Goal: Task Accomplishment & Management: Manage account settings

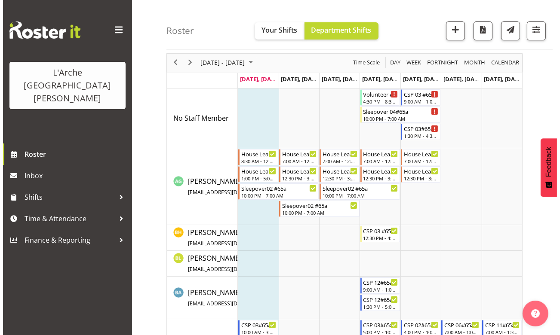
scroll to position [39, 0]
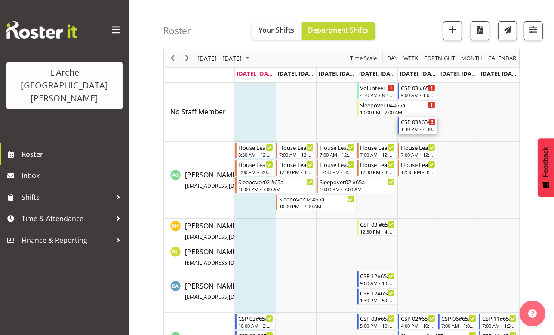
click at [411, 126] on div "1:30 PM - 4:30 PM" at bounding box center [418, 129] width 35 height 7
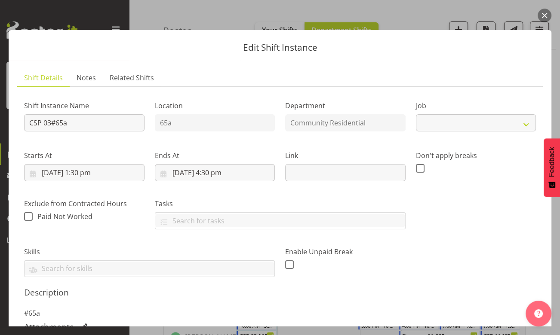
select select "2"
click at [51, 123] on input "CSP 03#65a" at bounding box center [84, 122] width 120 height 17
type input "CSP #65a"
click at [83, 172] on input "[DATE] 1:30 pm" at bounding box center [84, 172] width 120 height 17
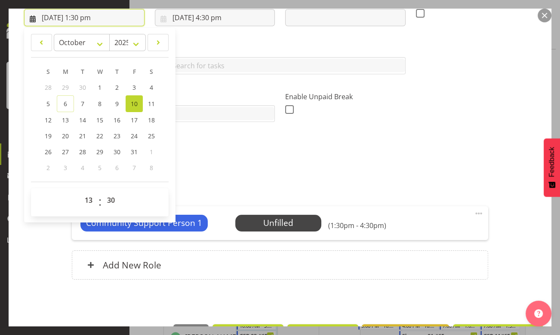
scroll to position [156, 0]
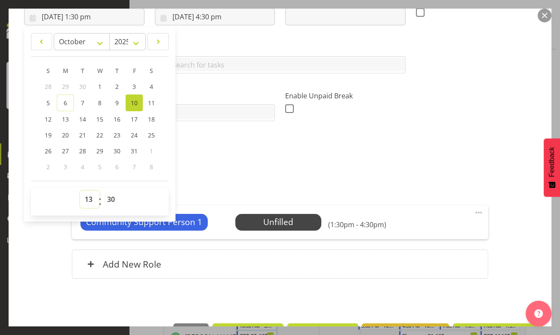
click at [87, 199] on select "00 01 02 03 04 05 06 07 08 09 10 11 12 13 14 15 16 17 18 19 20 21 22 23" at bounding box center [89, 199] width 19 height 17
select select "10"
click at [80, 191] on select "00 01 02 03 04 05 06 07 08 09 10 11 12 13 14 15 16 17 18 19 20 21 22 23" at bounding box center [89, 199] width 19 height 17
type input "[DATE] 10:30 am"
click at [113, 199] on select "00 01 02 03 04 05 06 07 08 09 10 11 12 13 14 15 16 17 18 19 20 21 22 23 24 25 2…" at bounding box center [111, 199] width 19 height 17
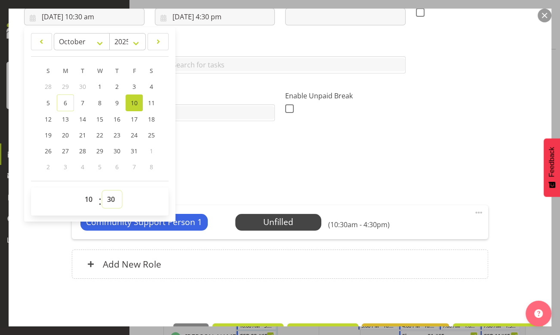
select select "0"
click at [102, 191] on select "00 01 02 03 04 05 06 07 08 09 10 11 12 13 14 15 16 17 18 19 20 21 22 23 24 25 2…" at bounding box center [111, 199] width 19 height 17
type input "[DATE] 10:00 am"
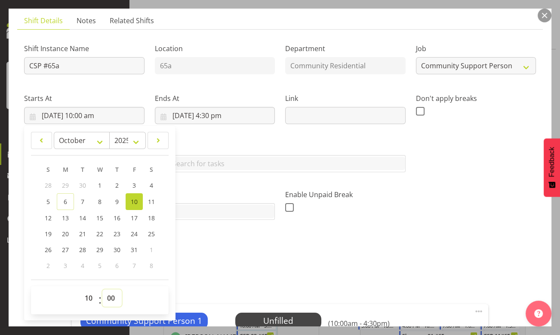
scroll to position [0, 0]
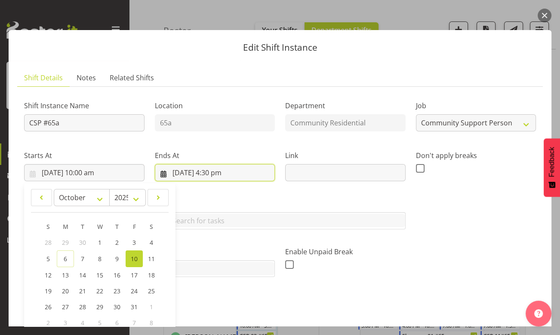
click at [219, 173] on input "[DATE] 4:30 pm" at bounding box center [215, 172] width 120 height 17
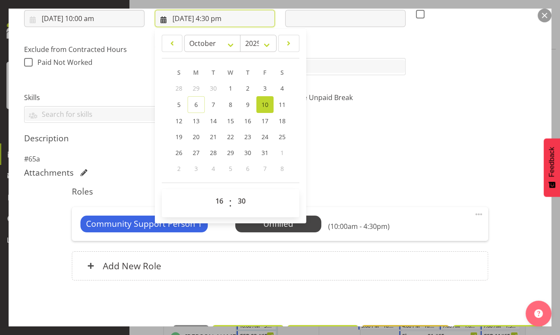
scroll to position [156, 0]
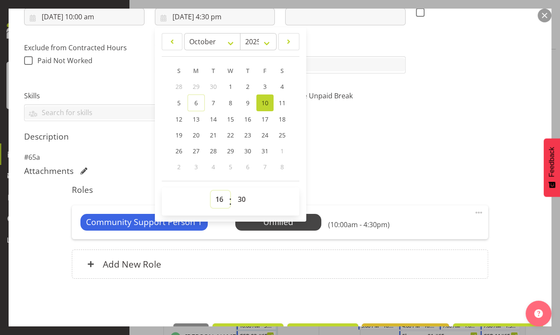
click at [220, 199] on select "00 01 02 03 04 05 06 07 08 09 10 11 12 13 14 15 16 17 18 19 20 21 22 23" at bounding box center [220, 199] width 19 height 17
select select "15"
click at [211, 191] on select "00 01 02 03 04 05 06 07 08 09 10 11 12 13 14 15 16 17 18 19 20 21 22 23" at bounding box center [220, 199] width 19 height 17
type input "[DATE] 3:30 pm"
drag, startPoint x: 416, startPoint y: 187, endPoint x: 392, endPoint y: 184, distance: 23.8
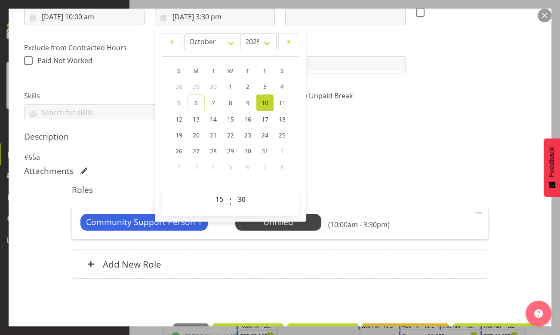
click at [416, 187] on h5 "Roles" at bounding box center [280, 190] width 416 height 10
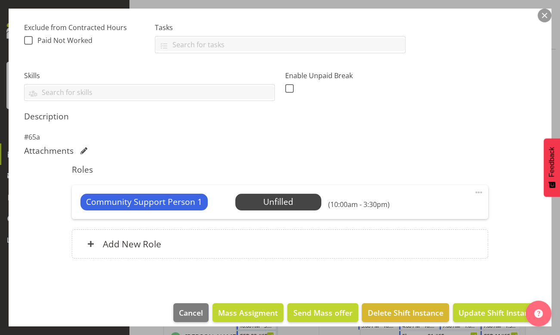
scroll to position [184, 0]
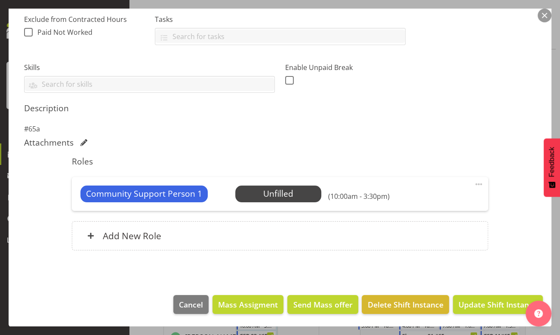
click at [0, 0] on span "Select Employee" at bounding box center [0, 0] width 0 height 0
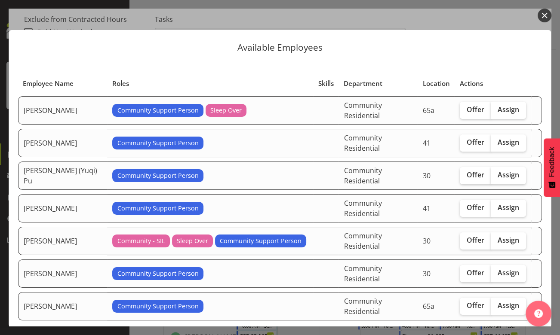
click at [466, 110] on span "Offer" at bounding box center [475, 109] width 18 height 9
click at [465, 110] on input "Offer" at bounding box center [463, 110] width 6 height 6
checkbox input "true"
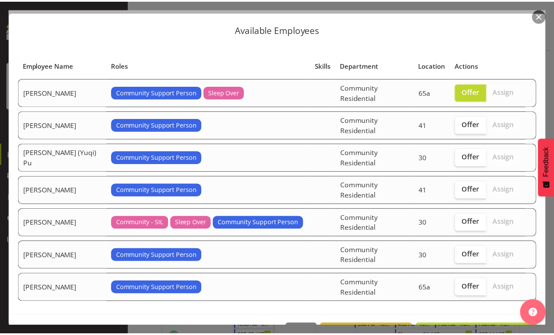
scroll to position [23, 0]
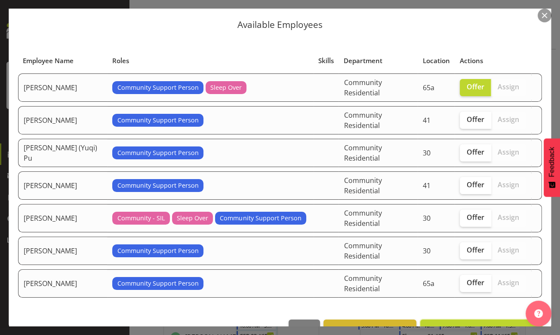
click at [471, 324] on span "Send offer to [PERSON_NAME]" at bounding box center [481, 329] width 111 height 10
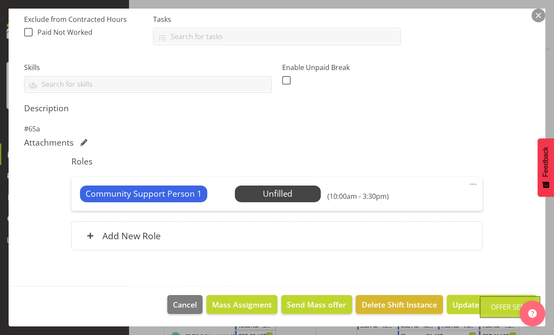
click at [470, 302] on span "Update Shift Instance" at bounding box center [491, 304] width 79 height 11
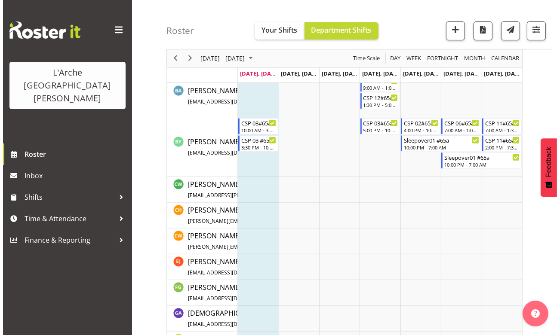
scroll to position [0, 0]
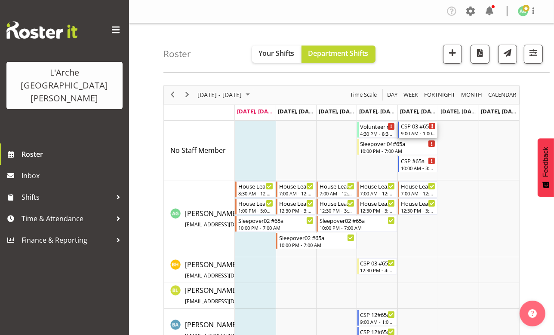
click at [408, 129] on div "CSP 03 #65A" at bounding box center [418, 126] width 35 height 9
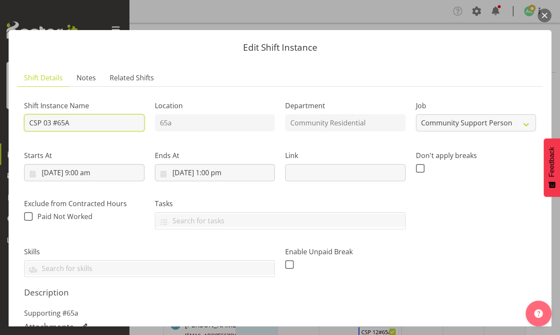
click at [51, 122] on input "CSP 03 #65A" at bounding box center [84, 122] width 120 height 17
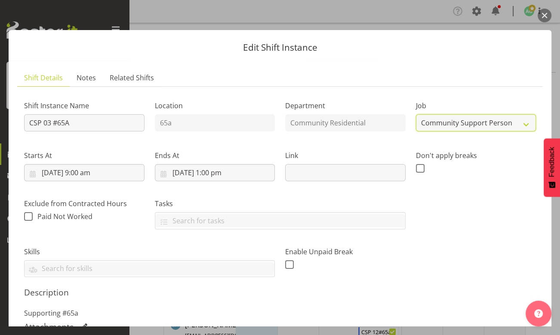
click at [522, 123] on select "Create new job Accounts Admin Art Coordinator Community Leader Community Suppor…" at bounding box center [476, 122] width 120 height 17
select select "3"
click at [416, 114] on select "Create new job Accounts Admin Art Coordinator Community Leader Community Suppor…" at bounding box center [476, 122] width 120 height 17
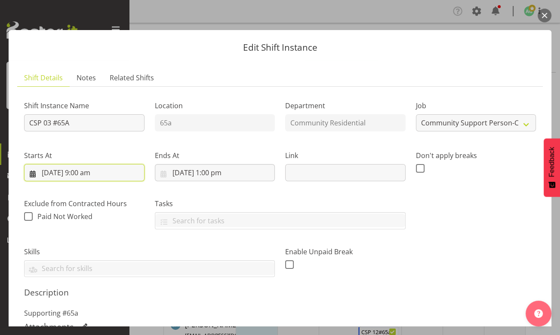
click at [86, 173] on input "[DATE] 9:00 am" at bounding box center [84, 172] width 120 height 17
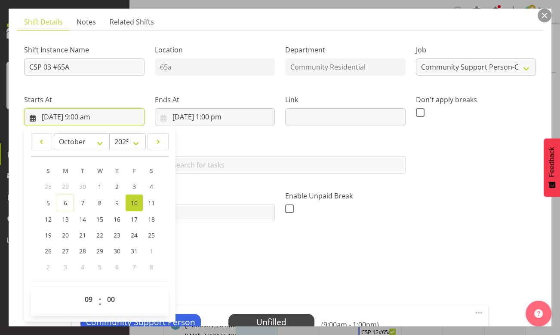
scroll to position [117, 0]
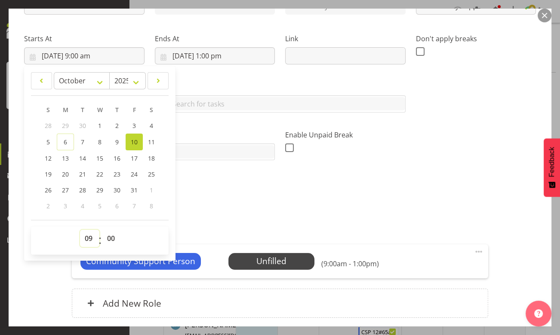
click at [90, 236] on select "00 01 02 03 04 05 06 07 08 09 10 11 12 13 14 15 16 17 18 19 20 21 22 23" at bounding box center [89, 238] width 19 height 17
select select "7"
click at [80, 230] on select "00 01 02 03 04 05 06 07 08 09 10 11 12 13 14 15 16 17 18 19 20 21 22 23" at bounding box center [89, 238] width 19 height 17
type input "[DATE] 7:00 am"
click at [219, 54] on input "[DATE] 1:00 pm" at bounding box center [215, 55] width 120 height 17
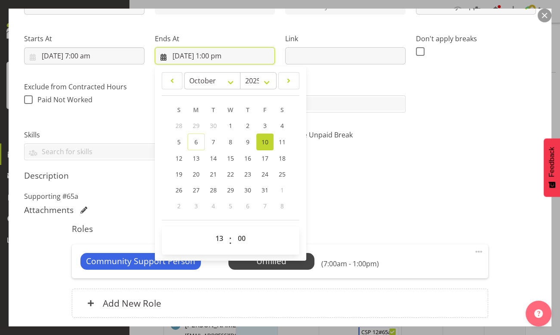
click at [214, 55] on input "[DATE] 1:00 pm" at bounding box center [215, 55] width 120 height 17
click at [217, 241] on select "00 01 02 03 04 05 06 07 08 09 10 11 12 13 14 15 16 17 18 19 20 21 22 23" at bounding box center [220, 238] width 19 height 17
select select "12"
click at [211, 230] on select "00 01 02 03 04 05 06 07 08 09 10 11 12 13 14 15 16 17 18 19 20 21 22 23" at bounding box center [220, 238] width 19 height 17
type input "[DATE] 12:00 pm"
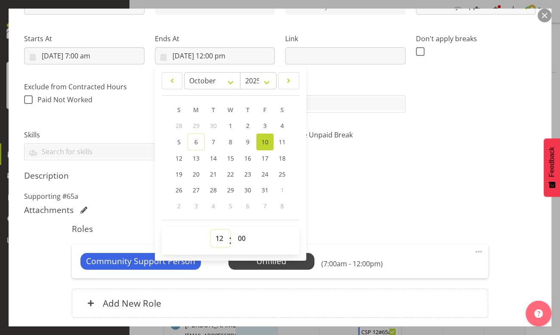
scroll to position [184, 0]
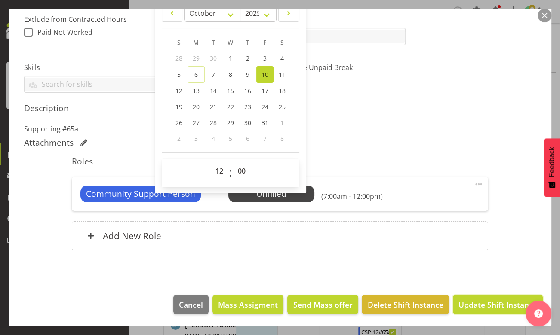
click at [480, 308] on span "Update Shift Instance" at bounding box center [497, 304] width 79 height 11
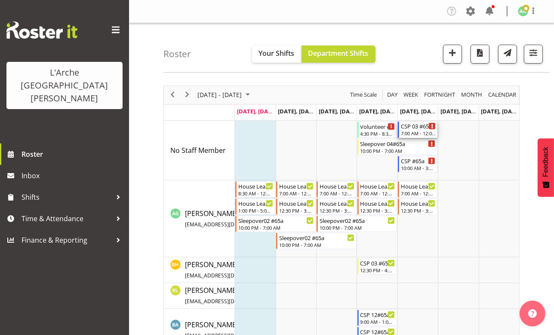
click at [415, 133] on div "7:00 AM - 12:00 PM" at bounding box center [418, 133] width 35 height 7
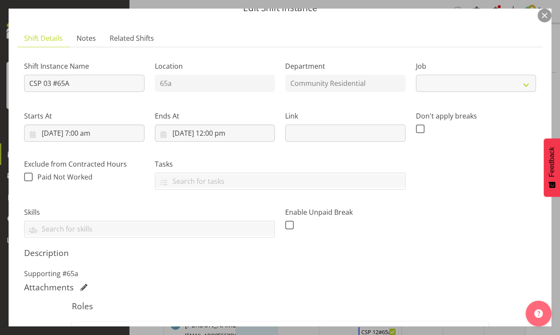
select select "3"
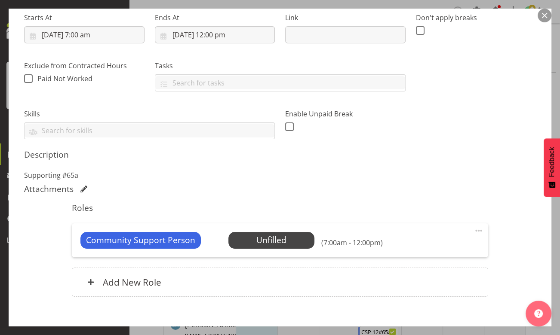
scroll to position [156, 0]
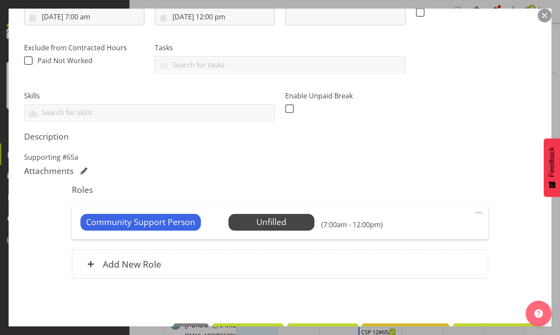
click at [473, 213] on span at bounding box center [478, 213] width 10 height 10
click at [425, 233] on link "Edit" at bounding box center [442, 231] width 83 height 15
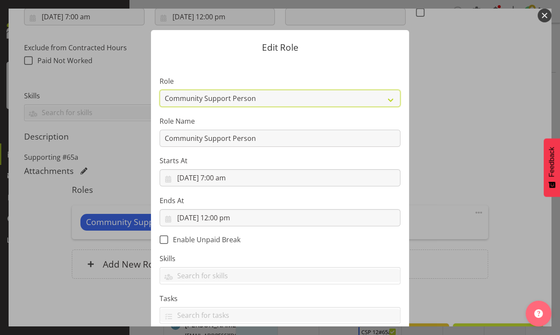
click at [385, 99] on select "Area Manager Art Coordination Community - SIL Community Leader Community Suppor…" at bounding box center [279, 98] width 241 height 17
select select "287"
click at [159, 90] on select "Area Manager Art Coordination Community - SIL Community Leader Community Suppor…" at bounding box center [279, 98] width 241 height 17
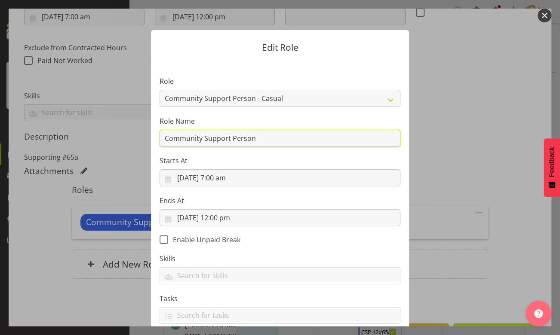
click at [272, 141] on input "Community Support Person" at bounding box center [279, 138] width 241 height 17
type input "C"
type input "CSP 06 #65A"
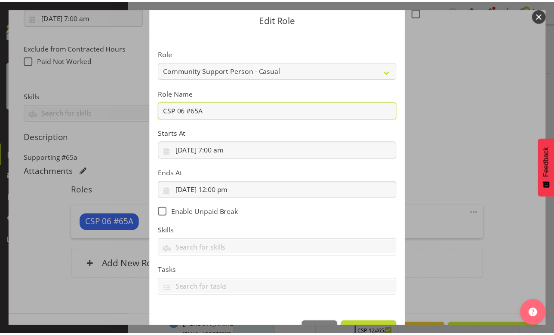
scroll to position [55, 0]
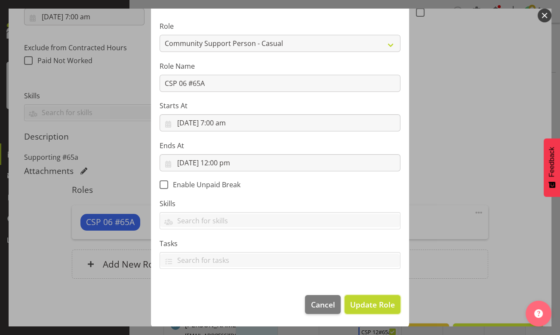
click at [361, 304] on span "Update Role" at bounding box center [372, 304] width 45 height 11
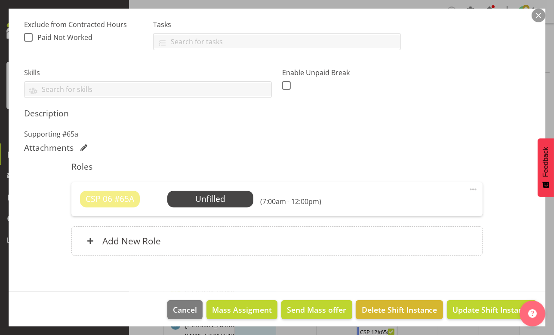
scroll to position [184, 0]
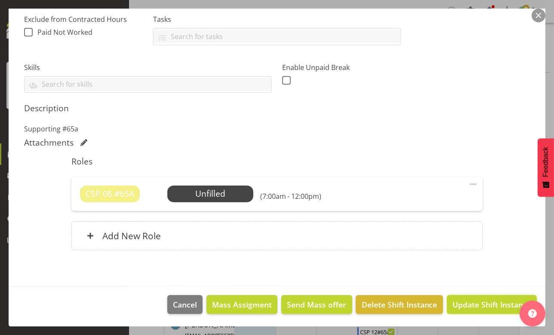
click at [475, 306] on span "Update Shift Instance" at bounding box center [491, 304] width 79 height 11
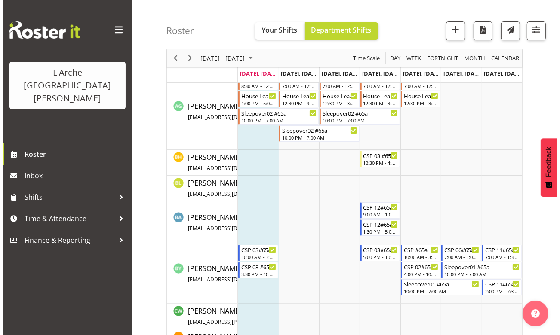
scroll to position [0, 0]
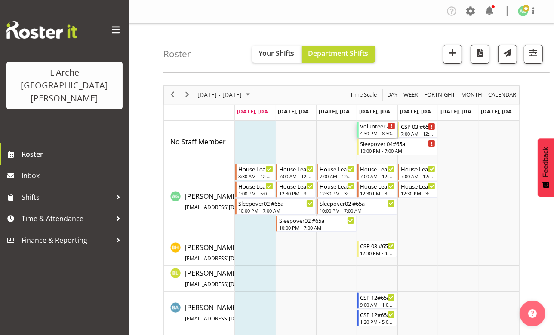
click at [369, 133] on div "4:30 PM - 8:30 PM" at bounding box center [377, 133] width 35 height 7
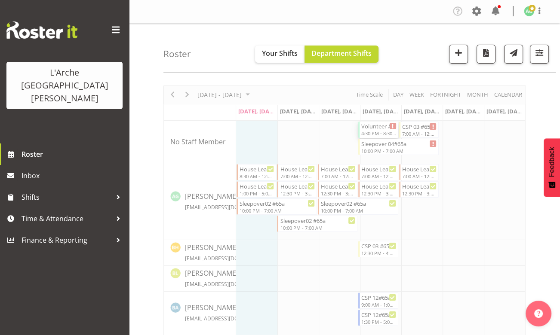
select select
select select "9"
select select "2025"
select select "16"
select select "30"
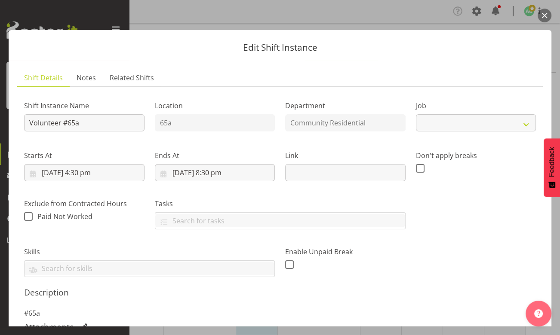
select select "4550"
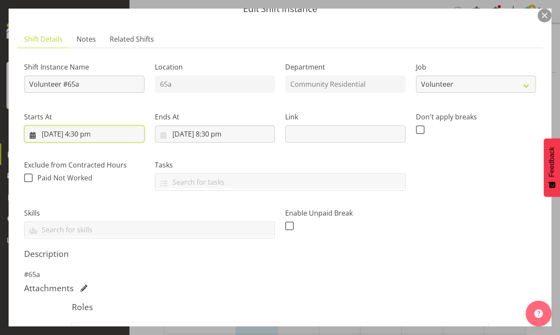
click at [50, 134] on input "[DATE] 4:30 pm" at bounding box center [84, 134] width 120 height 17
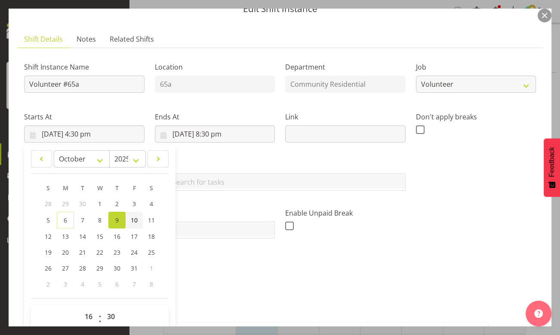
click at [133, 219] on span "10" at bounding box center [134, 220] width 7 height 8
type input "[DATE] 4:30 pm"
click at [183, 133] on input "[DATE] 8:30 pm" at bounding box center [215, 134] width 120 height 17
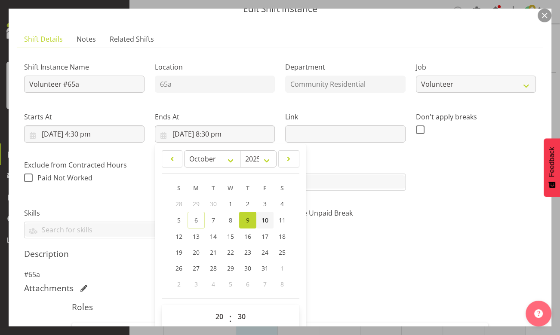
click at [267, 218] on link "10" at bounding box center [264, 220] width 17 height 17
type input "[DATE] 8:30 pm"
click at [91, 133] on input "[DATE] 4:30 pm" at bounding box center [84, 134] width 120 height 17
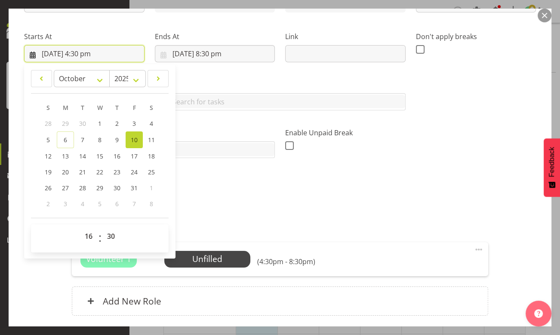
scroll to position [156, 0]
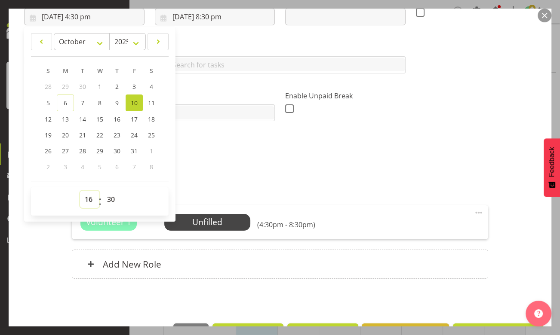
click at [87, 197] on select "00 01 02 03 04 05 06 07 08 09 10 11 12 13 14 15 16 17 18 19 20 21 22 23" at bounding box center [89, 199] width 19 height 17
select select "12"
click at [80, 191] on select "00 01 02 03 04 05 06 07 08 09 10 11 12 13 14 15 16 17 18 19 20 21 22 23" at bounding box center [89, 199] width 19 height 17
type input "[DATE] 12:30 pm"
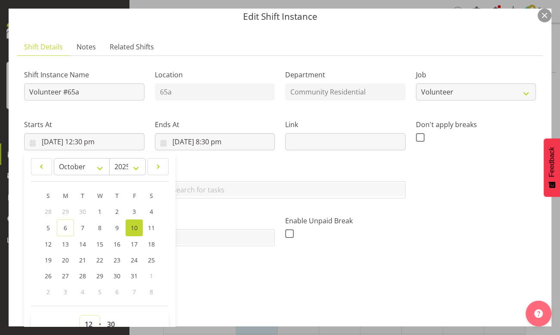
scroll to position [0, 0]
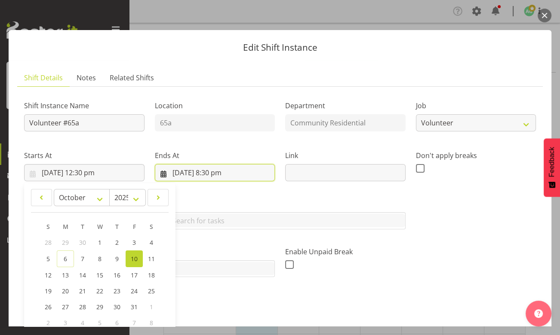
click at [218, 175] on input "[DATE] 8:30 pm" at bounding box center [215, 172] width 120 height 17
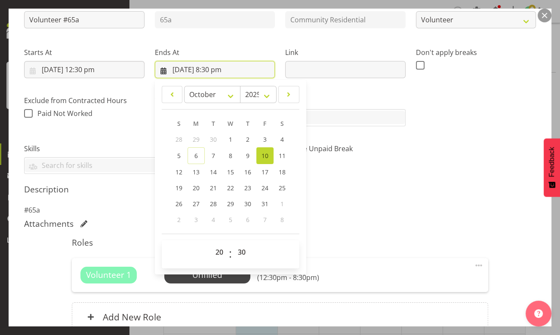
scroll to position [117, 0]
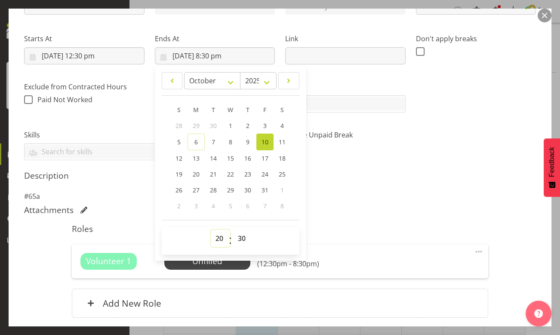
click at [217, 237] on select "00 01 02 03 04 05 06 07 08 09 10 11 12 13 14 15 16 17 18 19 20 21 22 23" at bounding box center [220, 238] width 19 height 17
select select "17"
click at [211, 230] on select "00 01 02 03 04 05 06 07 08 09 10 11 12 13 14 15 16 17 18 19 20 21 22 23" at bounding box center [220, 238] width 19 height 17
type input "[DATE] 5:30 pm"
click at [243, 237] on select "00 01 02 03 04 05 06 07 08 09 10 11 12 13 14 15 16 17 18 19 20 21 22 23 24 25 2…" at bounding box center [242, 238] width 19 height 17
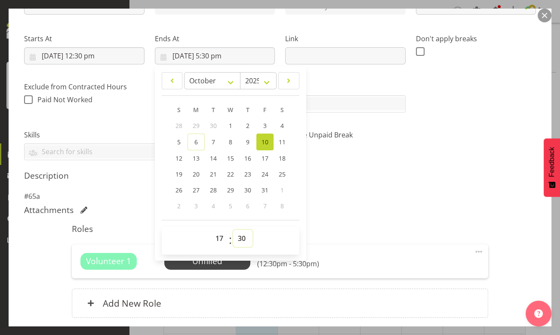
select select "0"
click at [233, 230] on select "00 01 02 03 04 05 06 07 08 09 10 11 12 13 14 15 16 17 18 19 20 21 22 23 24 25 2…" at bounding box center [242, 238] width 19 height 17
type input "[DATE] 5:00 pm"
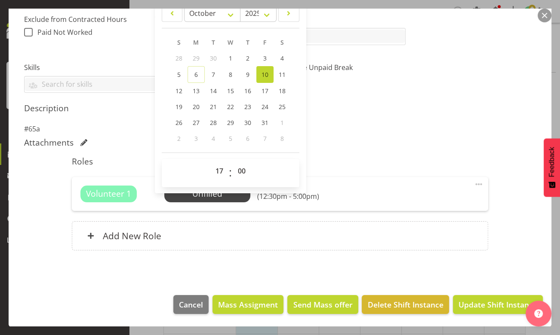
click at [473, 182] on span at bounding box center [478, 184] width 10 height 10
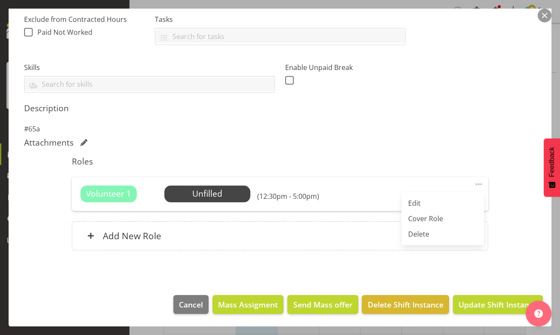
click at [423, 203] on link "Edit" at bounding box center [442, 203] width 83 height 15
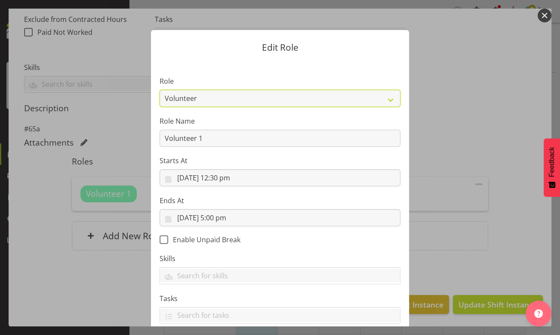
click at [386, 96] on select "Area Manager Art Coordination Community - SIL Community Leader Community Suppor…" at bounding box center [279, 98] width 241 height 17
select select "287"
click at [159, 90] on select "Area Manager Art Coordination Community - SIL Community Leader Community Suppor…" at bounding box center [279, 98] width 241 height 17
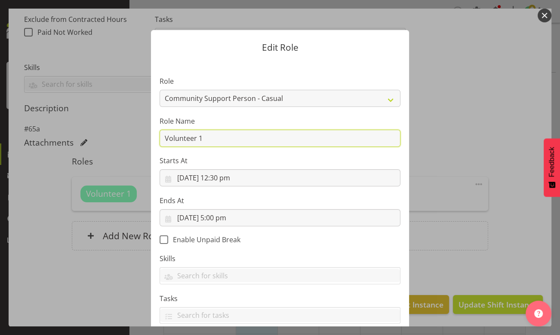
click at [208, 141] on input "Volunteer 1" at bounding box center [279, 138] width 241 height 17
type input "V"
type input "CSP 06 #65A"
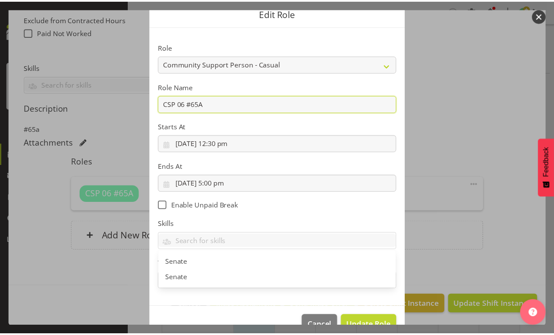
scroll to position [55, 0]
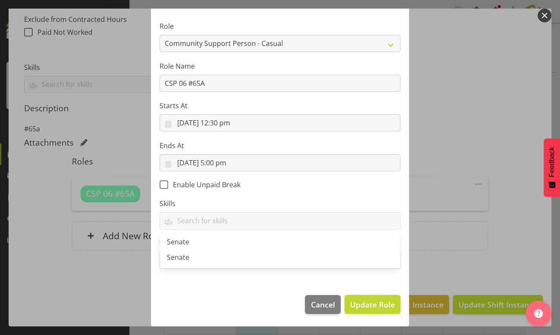
click at [367, 303] on span "Update Role" at bounding box center [372, 304] width 45 height 11
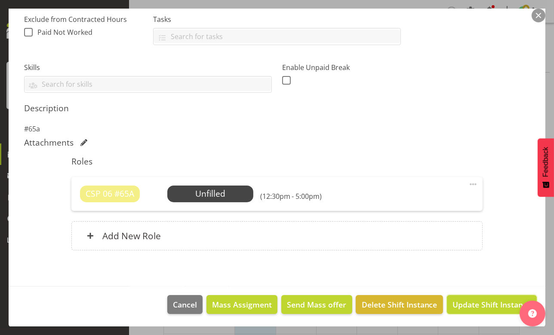
click at [471, 306] on span "Update Shift Instance" at bounding box center [491, 304] width 79 height 11
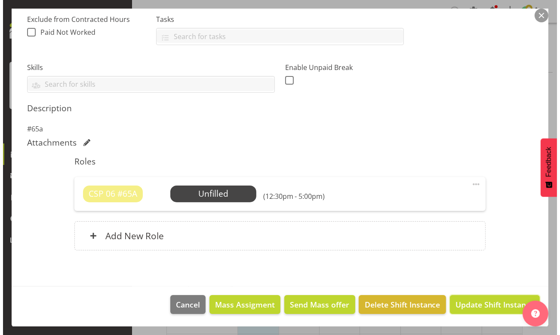
scroll to position [150, 0]
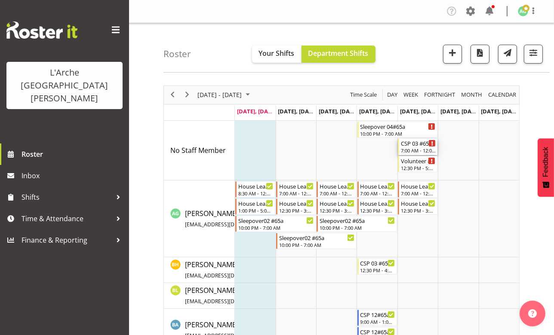
click at [410, 145] on div "CSP 03 #65A" at bounding box center [418, 143] width 35 height 9
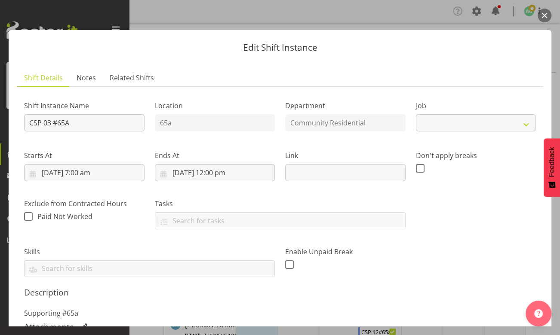
select select "3"
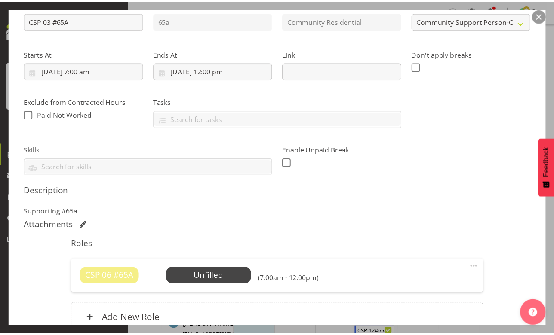
scroll to position [156, 0]
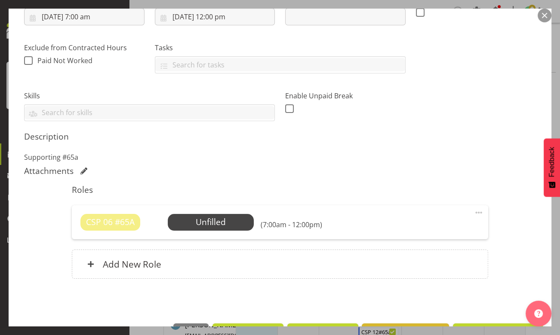
click at [0, 0] on span "Select Employee" at bounding box center [0, 0] width 0 height 0
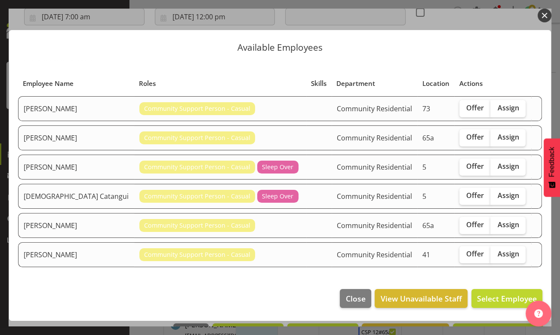
click at [466, 140] on span "Offer" at bounding box center [475, 137] width 18 height 9
click at [465, 140] on input "Offer" at bounding box center [462, 138] width 6 height 6
checkbox input "true"
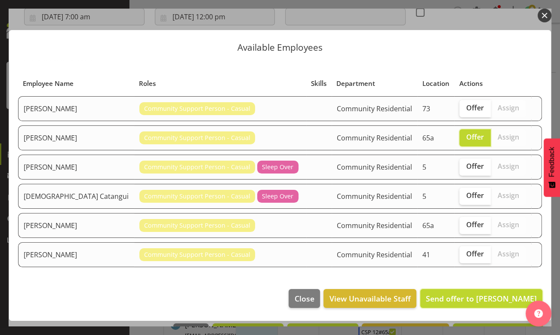
click at [465, 295] on span "Send offer to [PERSON_NAME]" at bounding box center [481, 299] width 111 height 10
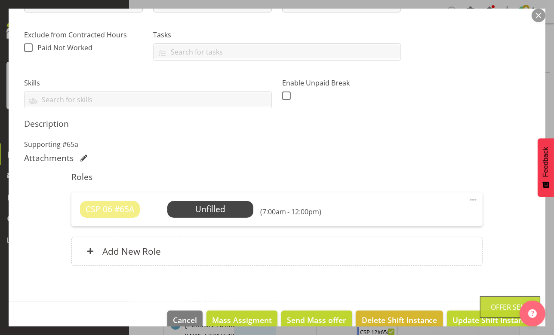
scroll to position [184, 0]
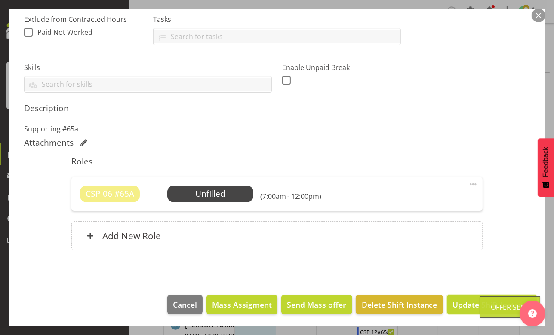
click at [462, 305] on span "Update Shift Instance" at bounding box center [491, 304] width 79 height 11
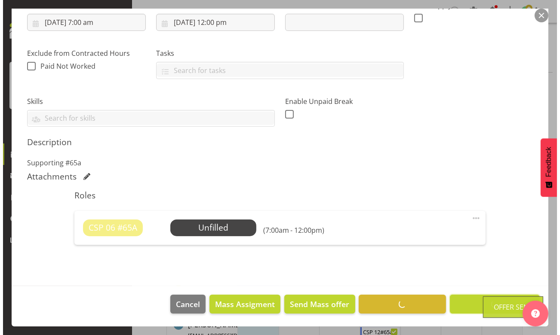
scroll to position [150, 0]
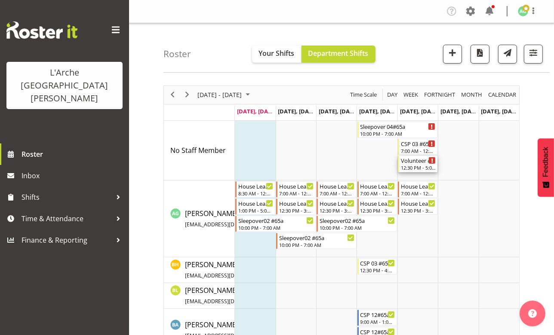
click at [414, 164] on div "Volunteer #65a" at bounding box center [418, 160] width 35 height 9
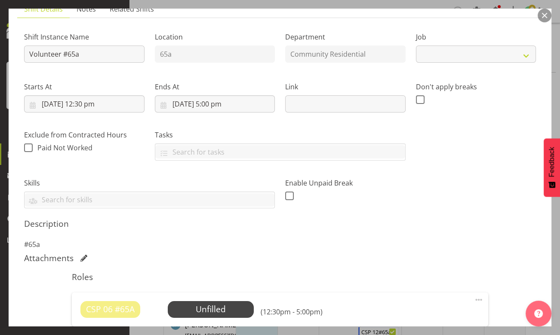
select select "4550"
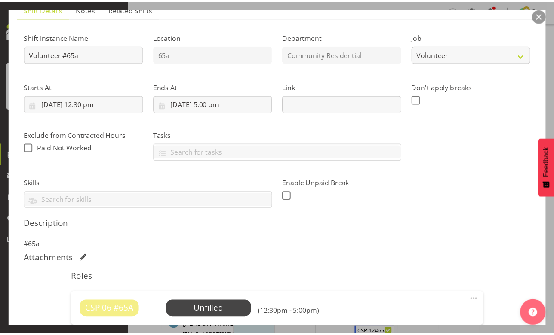
scroll to position [117, 0]
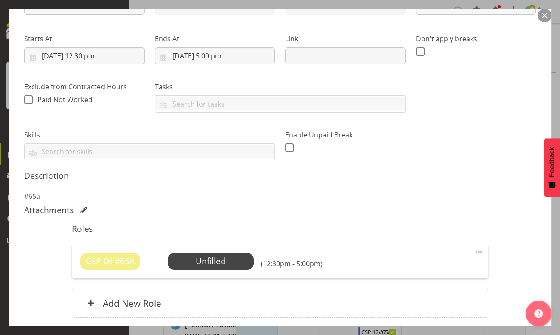
click at [0, 0] on span "Select Employee" at bounding box center [0, 0] width 0 height 0
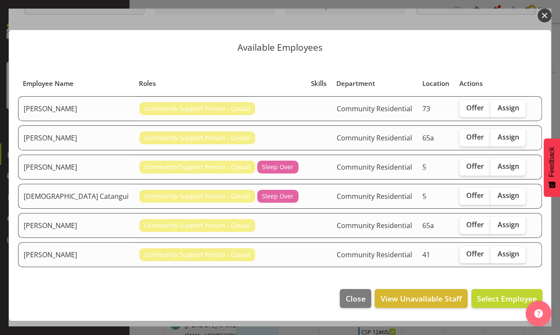
click at [475, 137] on span "Offer" at bounding box center [475, 137] width 18 height 9
click at [465, 137] on input "Offer" at bounding box center [462, 138] width 6 height 6
checkbox input "true"
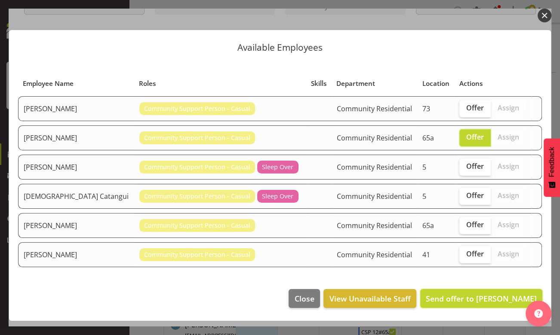
click at [469, 296] on span "Send offer to [PERSON_NAME]" at bounding box center [481, 299] width 111 height 10
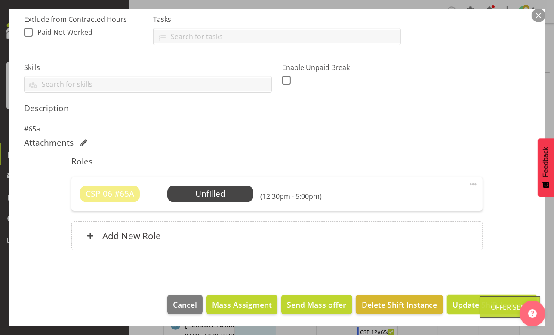
click at [455, 302] on span "Update Shift Instance" at bounding box center [491, 304] width 79 height 11
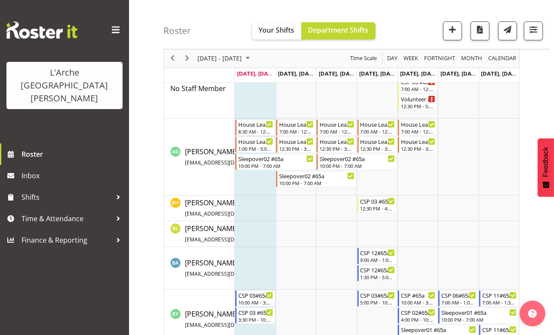
scroll to position [0, 0]
